Goal: Navigation & Orientation: Find specific page/section

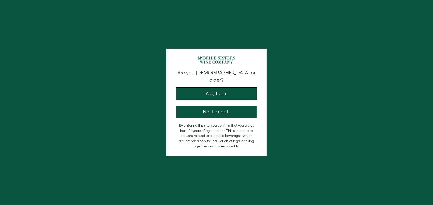
click at [245, 88] on button "Yes, I am!" at bounding box center [217, 94] width 80 height 12
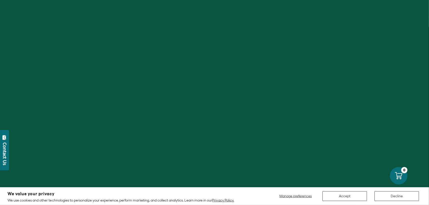
click at [348, 191] on div "We value your privacy We use cookies and other technologies to personalize your…" at bounding box center [215, 196] width 414 height 13
click at [350, 196] on button "Accept" at bounding box center [345, 197] width 45 height 10
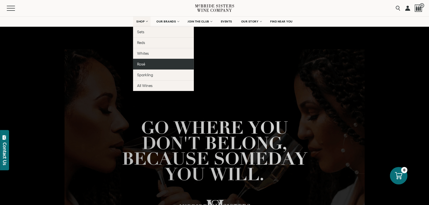
click at [141, 67] on link "Rosé" at bounding box center [163, 64] width 61 height 11
